Goal: Information Seeking & Learning: Check status

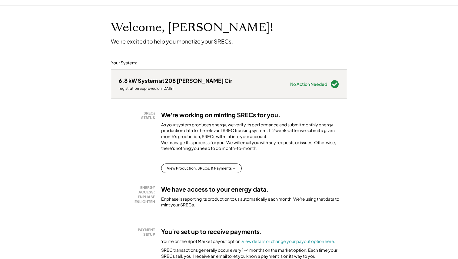
scroll to position [39, 0]
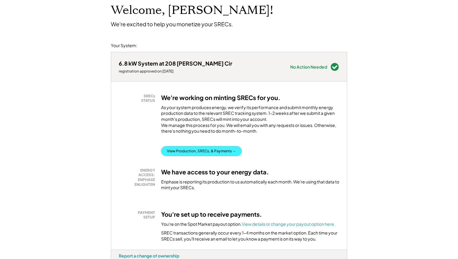
click at [217, 156] on button "View Production, SRECs, & Payments →" at bounding box center [201, 151] width 81 height 10
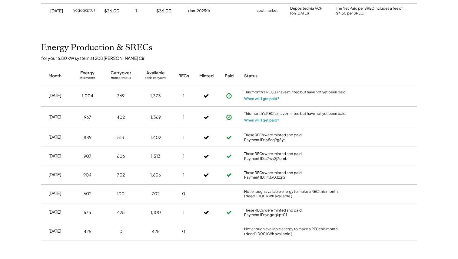
scroll to position [155, 0]
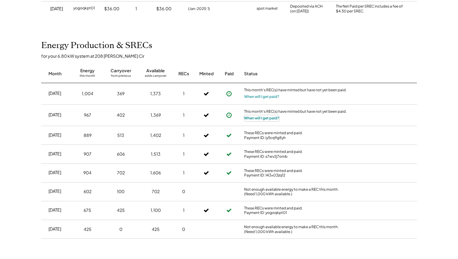
click at [269, 119] on button "When will I get paid?" at bounding box center [261, 118] width 35 height 6
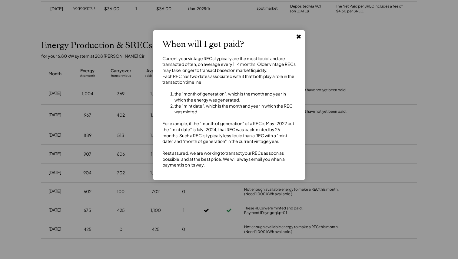
click at [295, 40] on button at bounding box center [298, 36] width 9 height 9
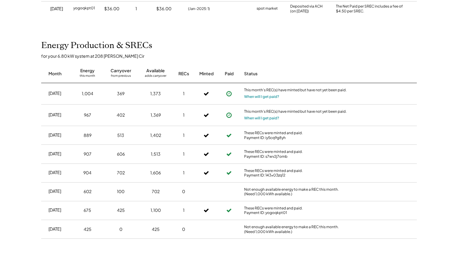
click at [225, 114] on button at bounding box center [228, 115] width 9 height 9
click at [228, 114] on icon at bounding box center [229, 115] width 6 height 6
click at [225, 92] on button at bounding box center [228, 93] width 9 height 9
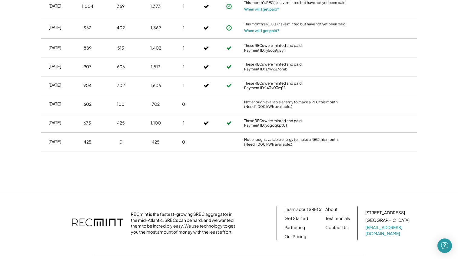
scroll to position [205, 0]
